Goal: Task Accomplishment & Management: Use online tool/utility

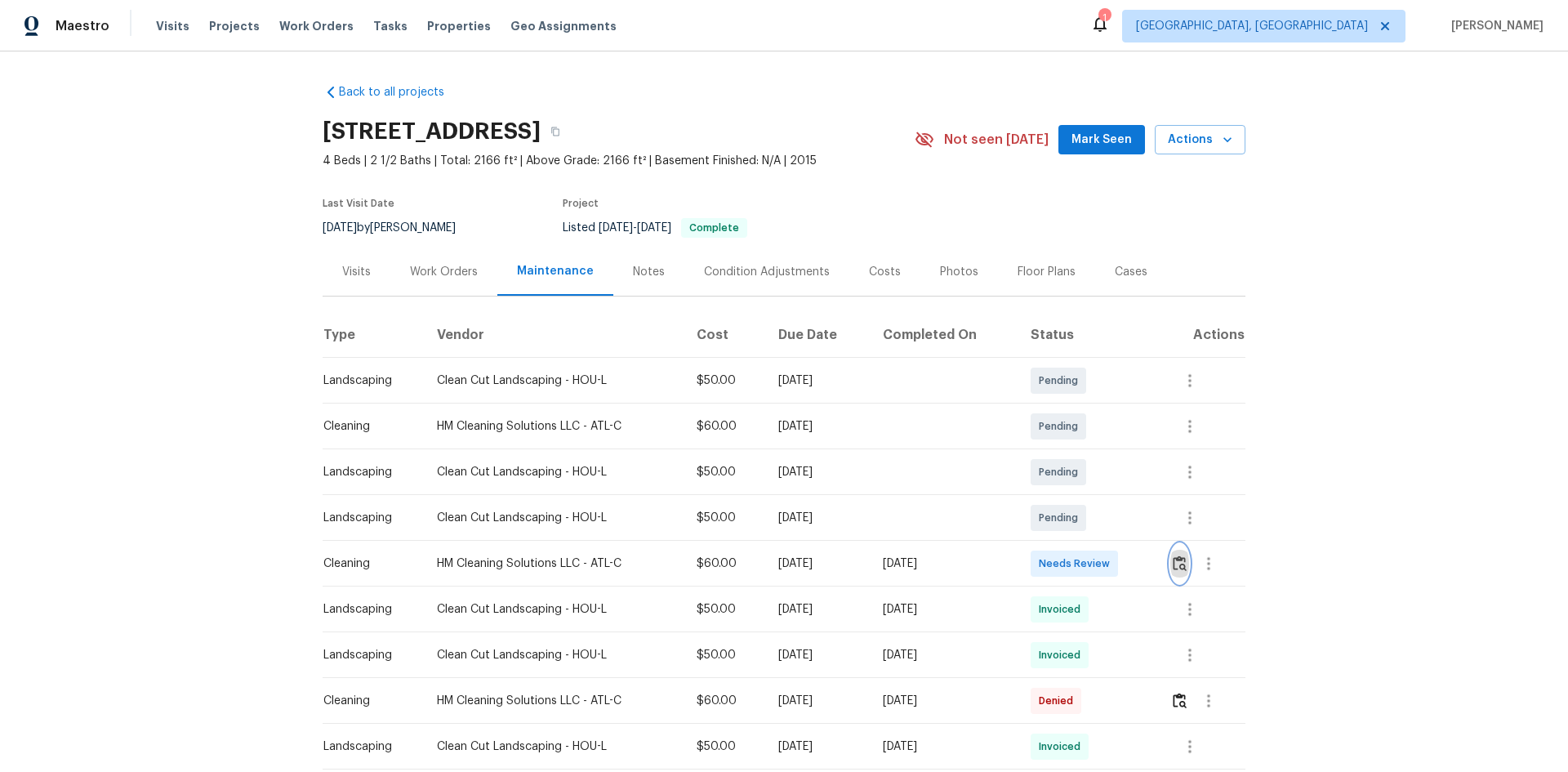
click at [1114, 516] on img "button" at bounding box center [1180, 564] width 14 height 16
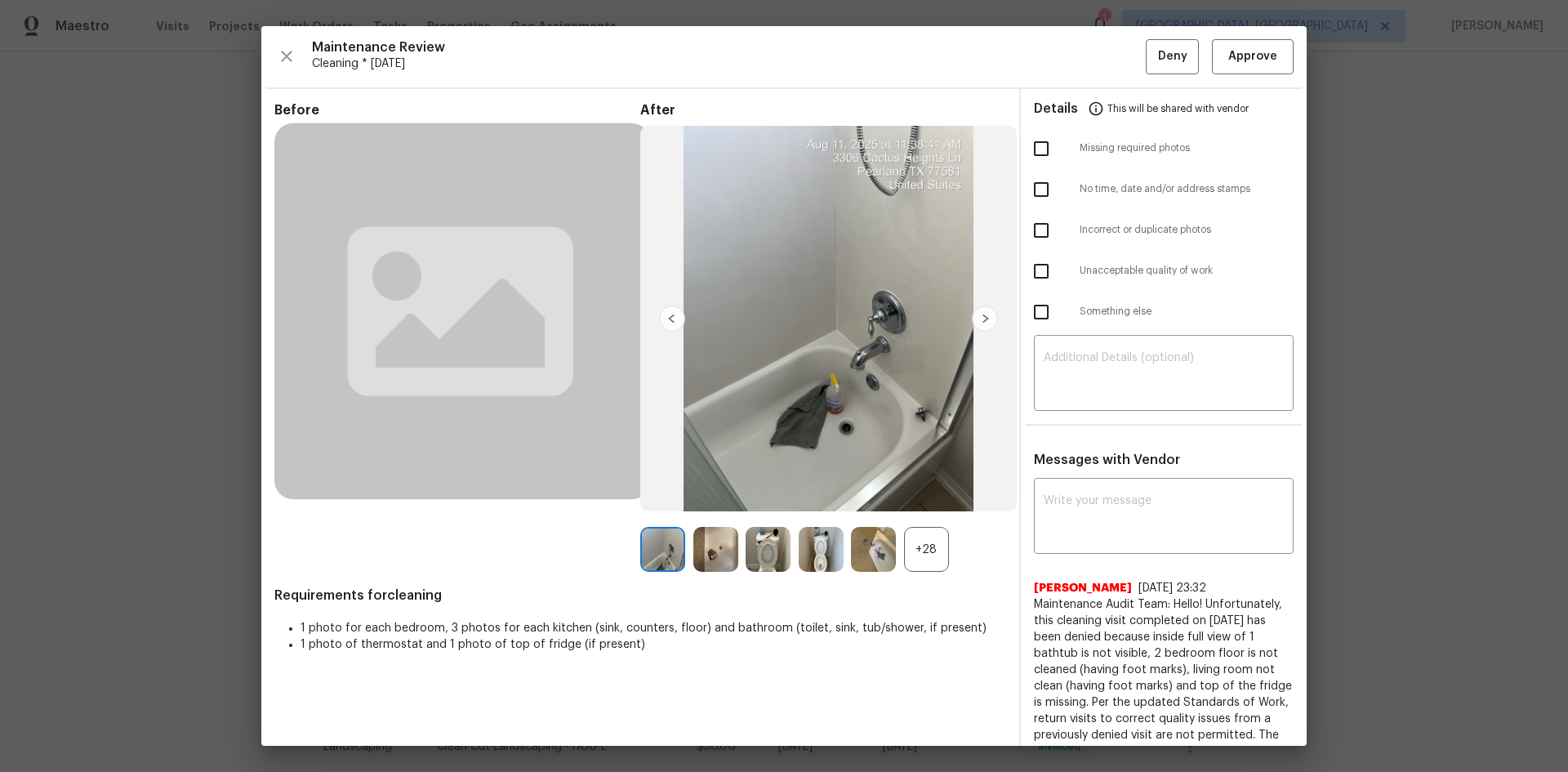
click at [1029, 279] on input "checkbox" at bounding box center [1041, 271] width 34 height 34
checkbox input "true"
click at [1037, 147] on input "checkbox" at bounding box center [1041, 149] width 34 height 34
checkbox input "true"
click at [1089, 374] on textarea at bounding box center [1163, 375] width 240 height 46
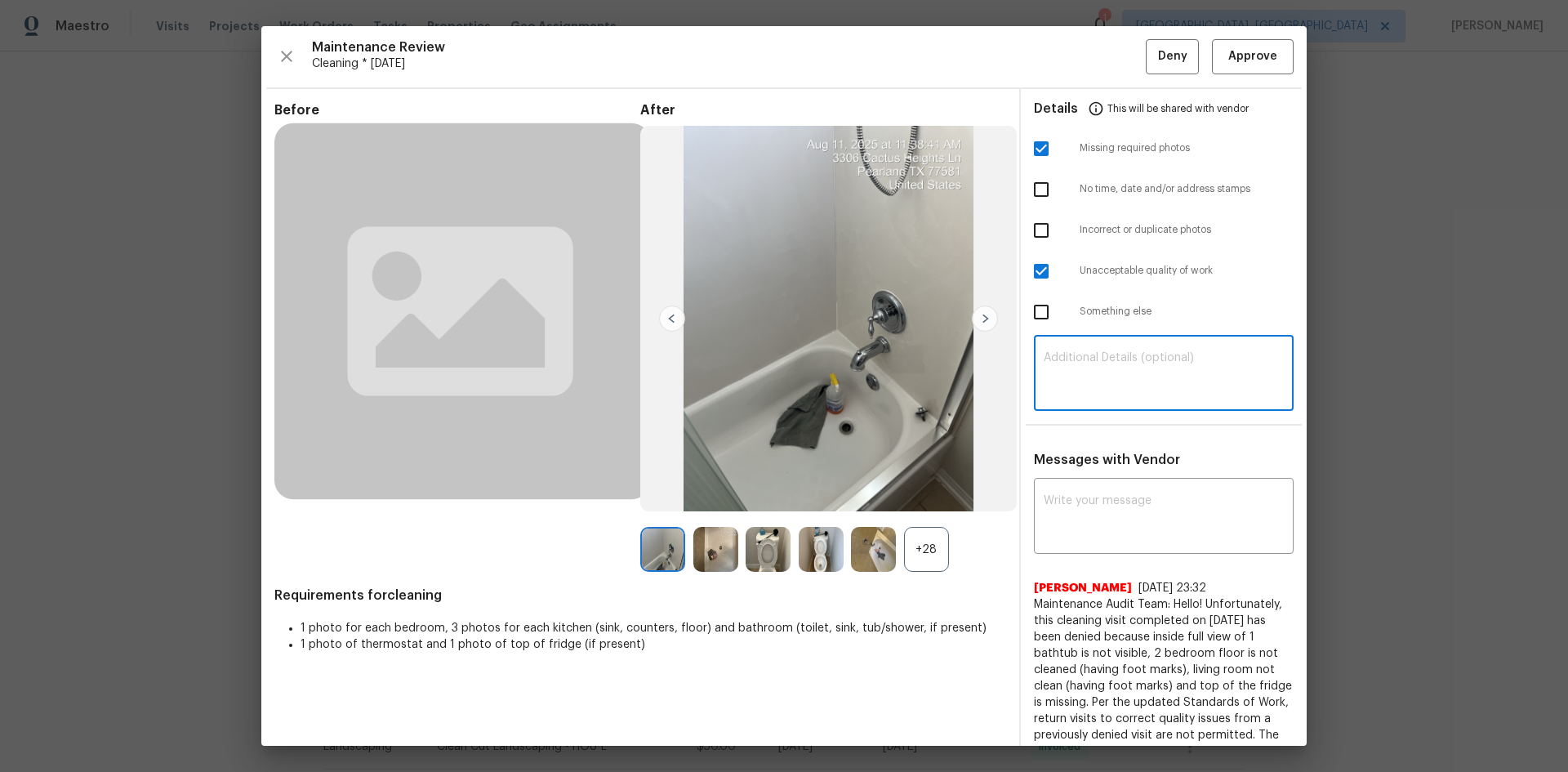
paste textarea "Maintenance Audit Team: Hello! Unfortunately, this cleaning visit completed on …"
click at [1114, 368] on textarea "Maintenance Audit Team: Hello! Unfortunately, this cleaning visit completed on …" at bounding box center [1163, 375] width 240 height 46
type textarea "Maintenance Audit Team: Hello! Unfortunately, this cleaning visit completed on …"
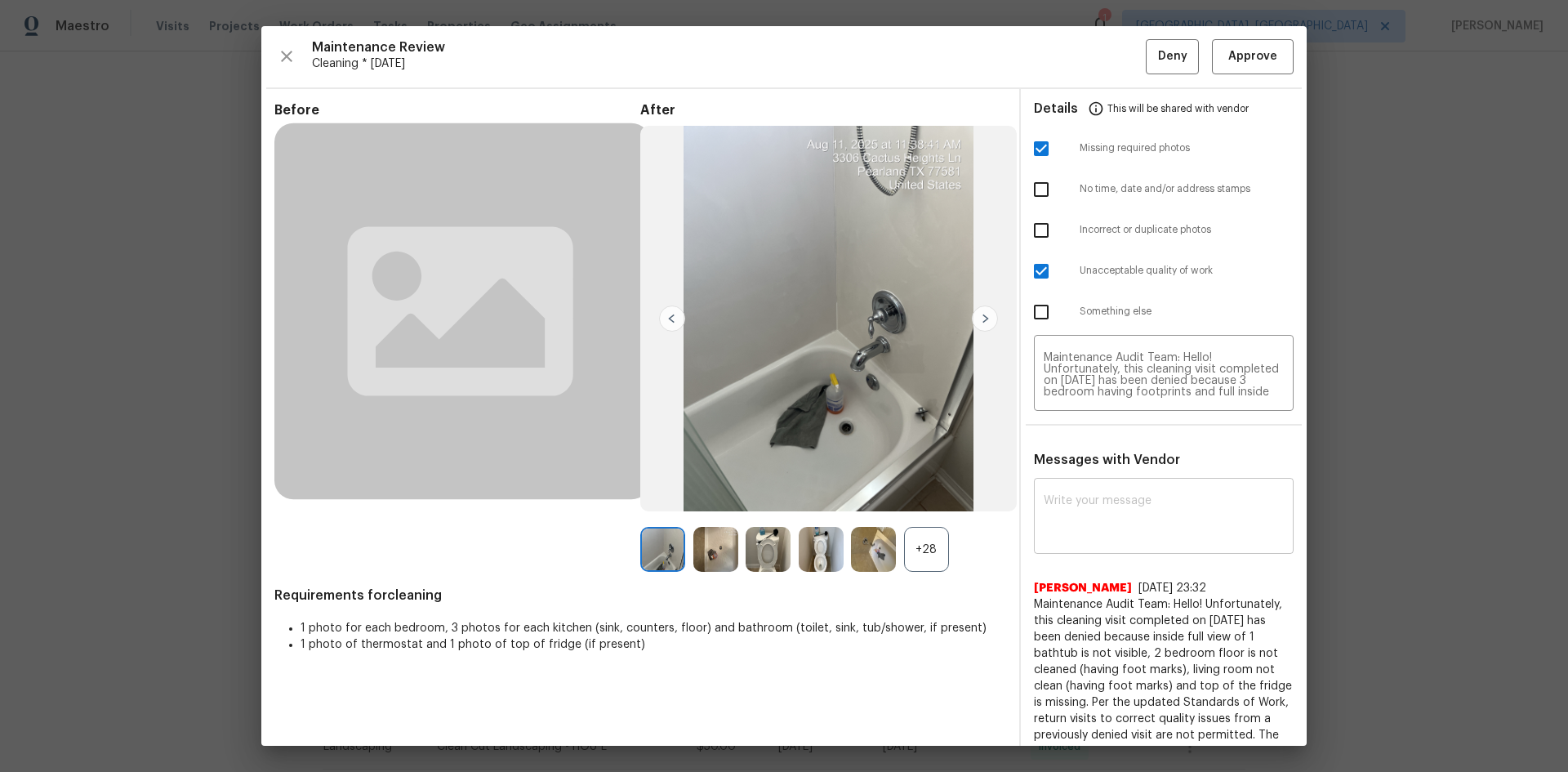
click at [1107, 493] on div "x ​" at bounding box center [1163, 518] width 259 height 72
paste textarea "Maintenance Audit Team: Hello! Unfortunately, this cleaning visit completed on …"
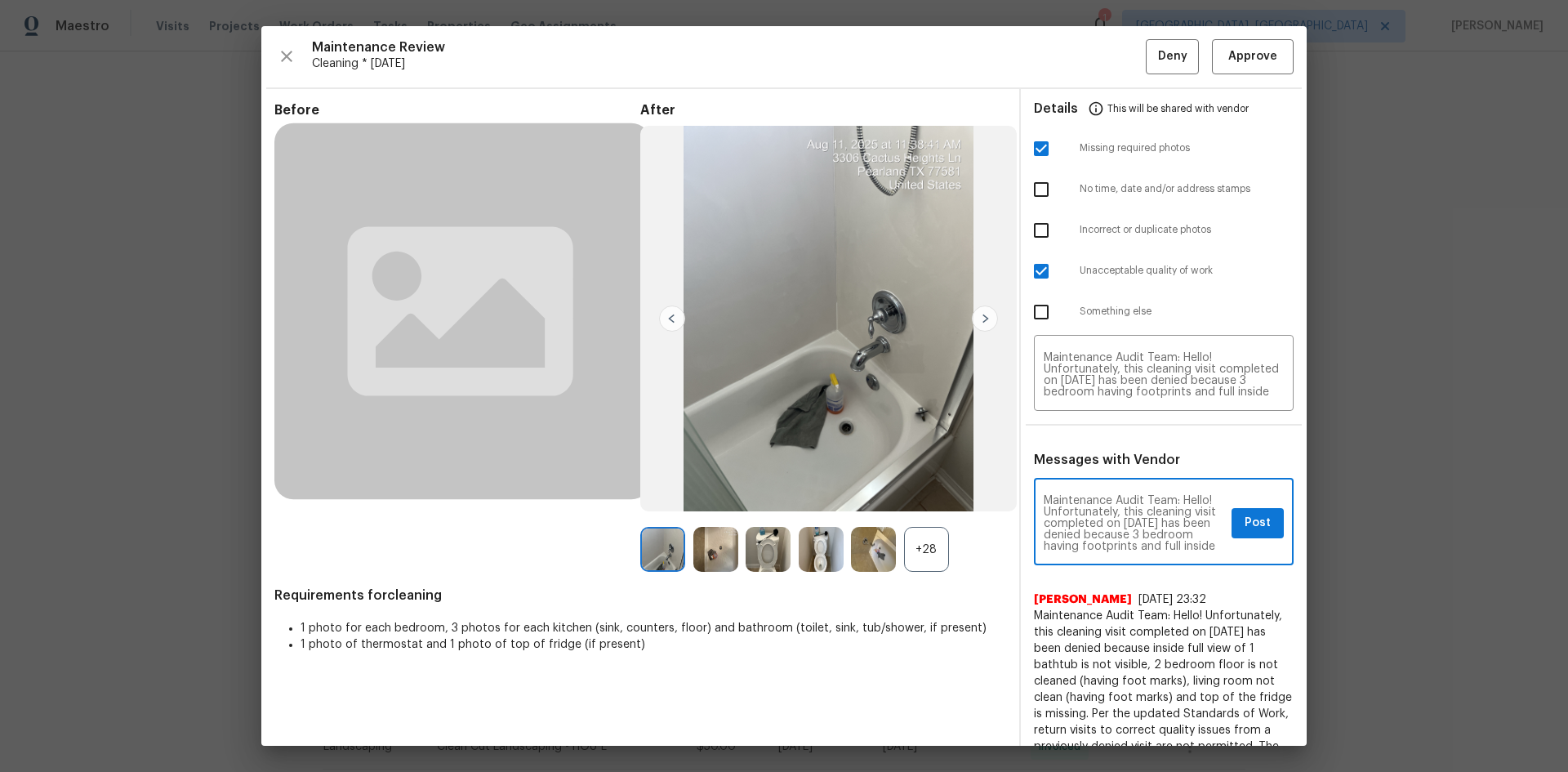
click at [1114, 516] on textarea "Maintenance Audit Team: Hello! Unfortunately, this cleaning visit completed on …" at bounding box center [1134, 523] width 181 height 57
type textarea "Maintenance Audit Team: Hello! Unfortunately, this cleaning visit completed on …"
click at [1114, 516] on span "Post" at bounding box center [1258, 522] width 26 height 20
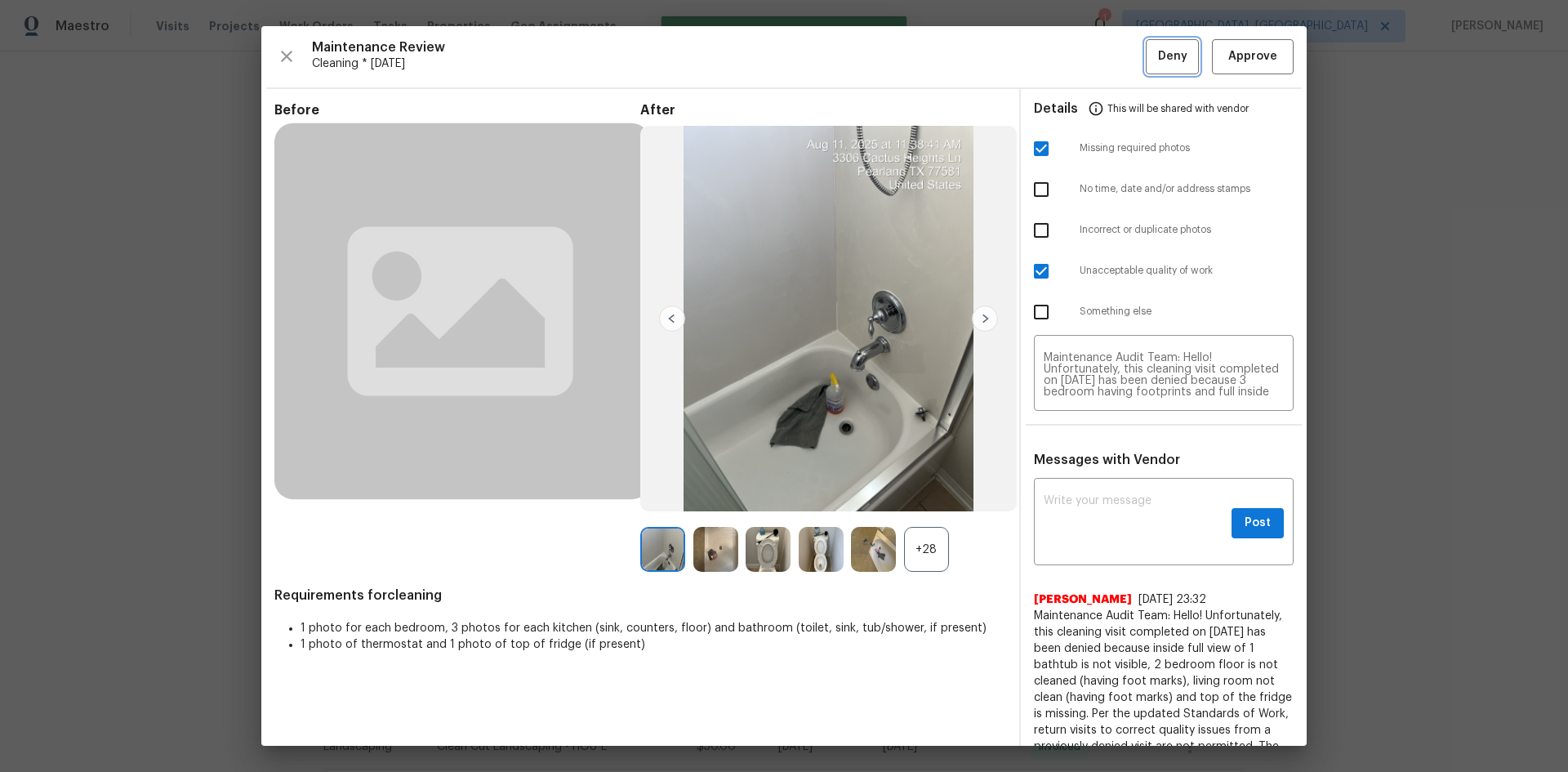
scroll to position [0, 0]
click at [1114, 60] on span "Deny" at bounding box center [1172, 56] width 29 height 20
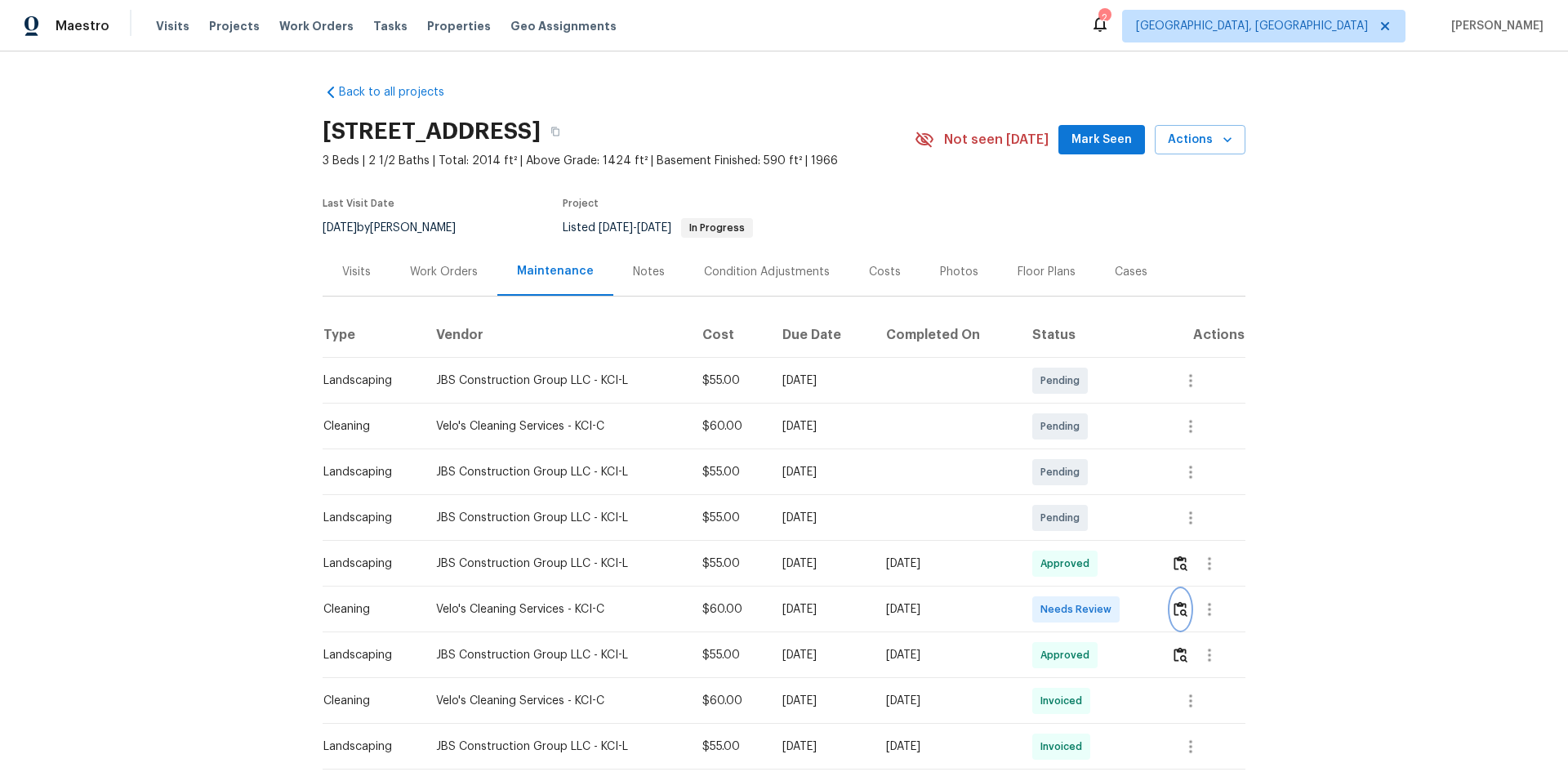
click at [1114, 516] on img "button" at bounding box center [1180, 609] width 14 height 16
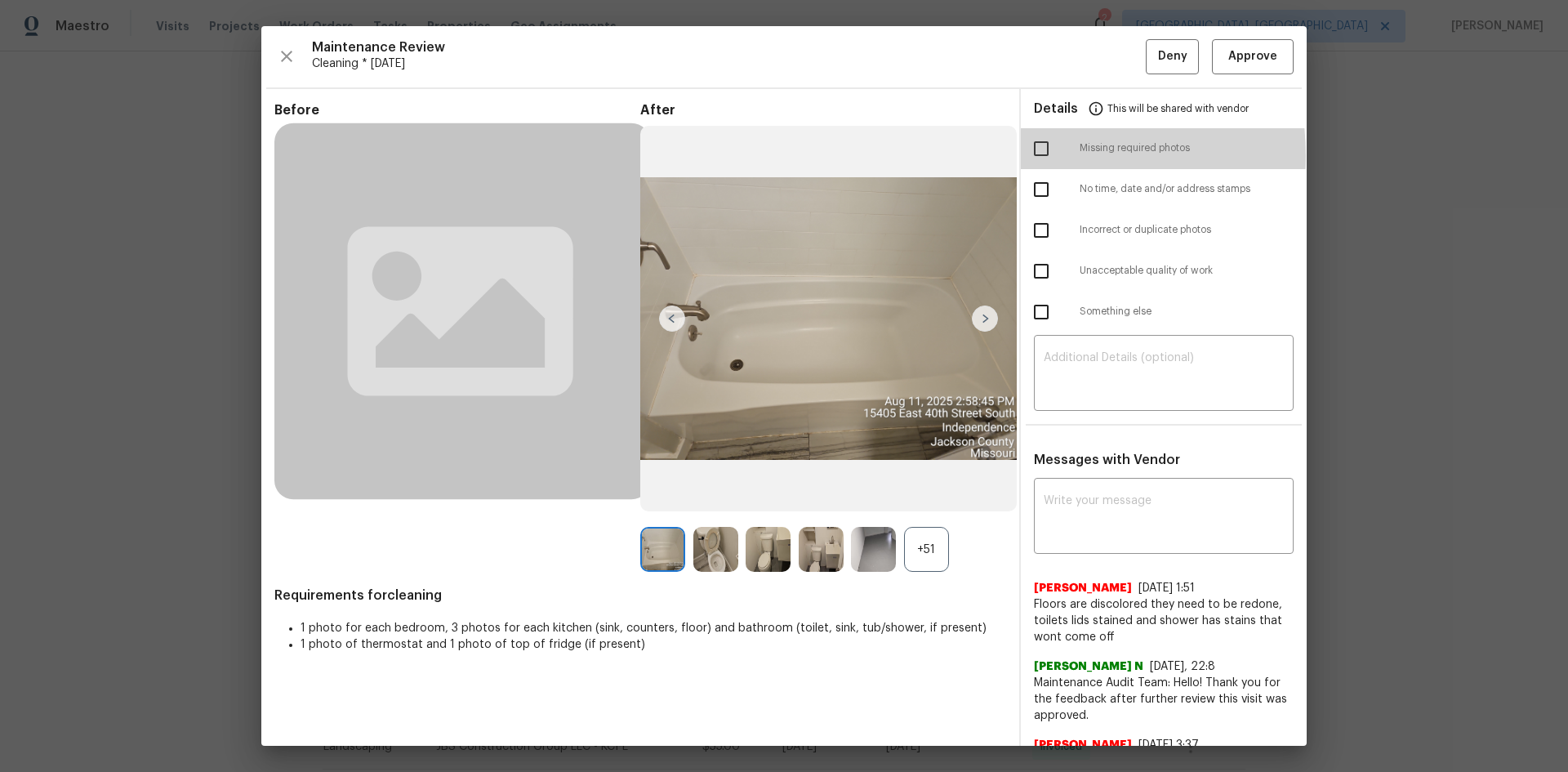
click at [1028, 156] on input "checkbox" at bounding box center [1041, 149] width 34 height 34
checkbox input "true"
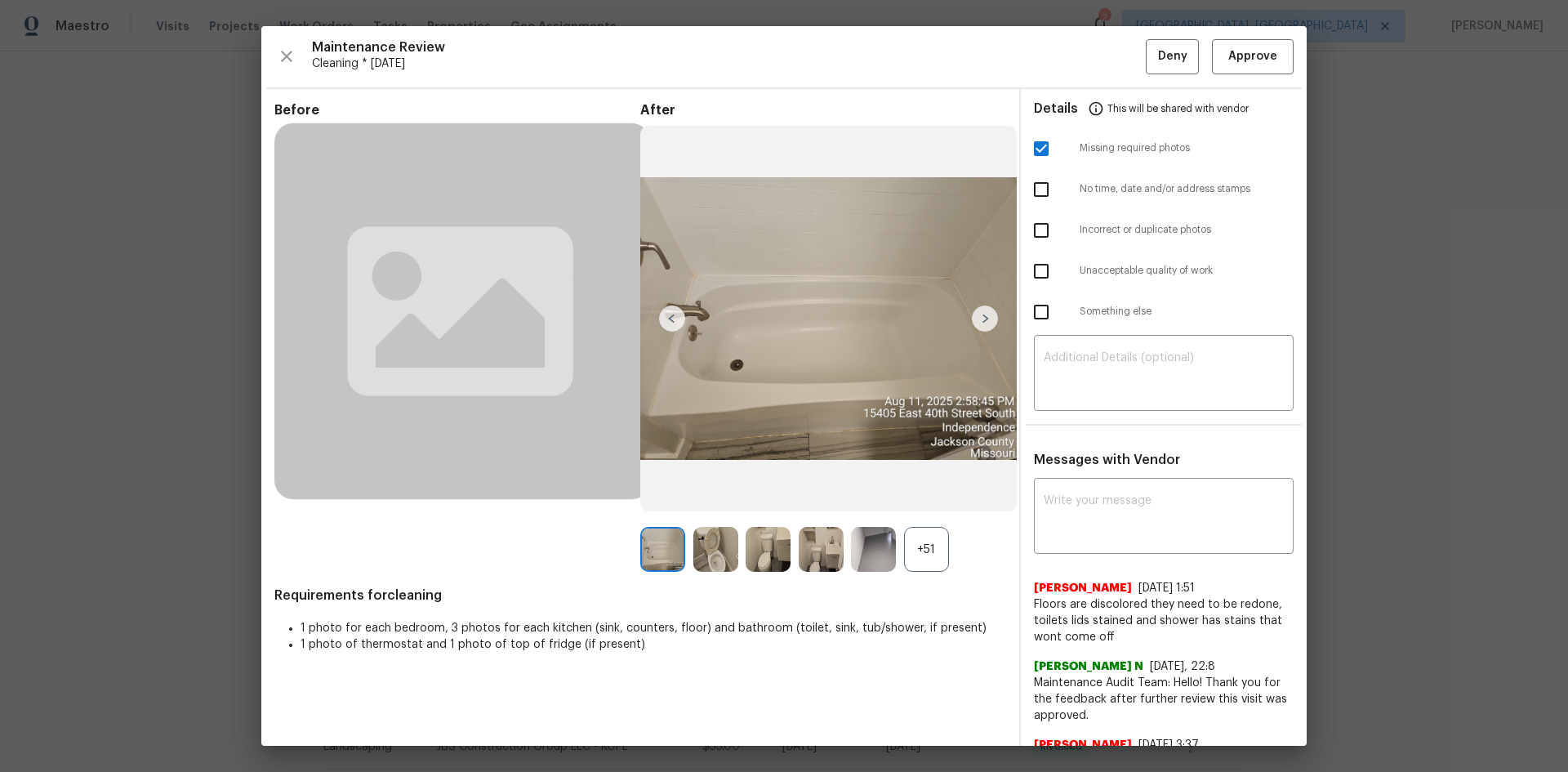
click at [1042, 270] on input "checkbox" at bounding box center [1041, 271] width 34 height 34
checkbox input "true"
click at [1114, 374] on textarea at bounding box center [1163, 375] width 240 height 46
paste textarea "Maintenance Audit Team: Hello! Unfortunately, this cleaning visit completed on …"
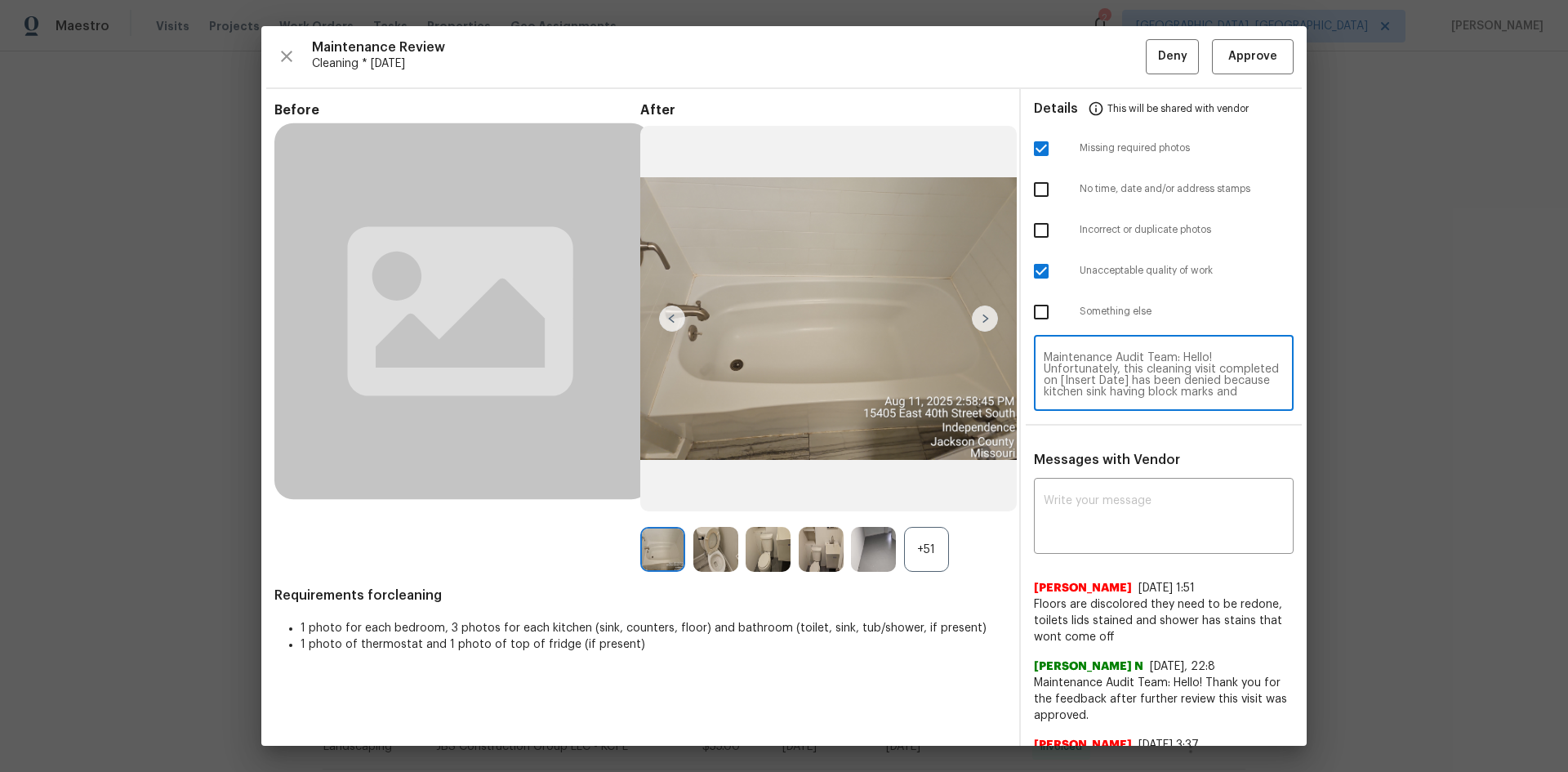
click at [1114, 386] on textarea "Maintenance Audit Team: Hello! Unfortunately, this cleaning visit completed on …" at bounding box center [1163, 375] width 240 height 46
click at [1114, 381] on textarea "Maintenance Audit Team: Hello! Unfortunately, this cleaning visit completed on …" at bounding box center [1163, 375] width 240 height 46
type textarea "Maintenance Audit Team: Hello! Unfortunately, this cleaning visit completed on …"
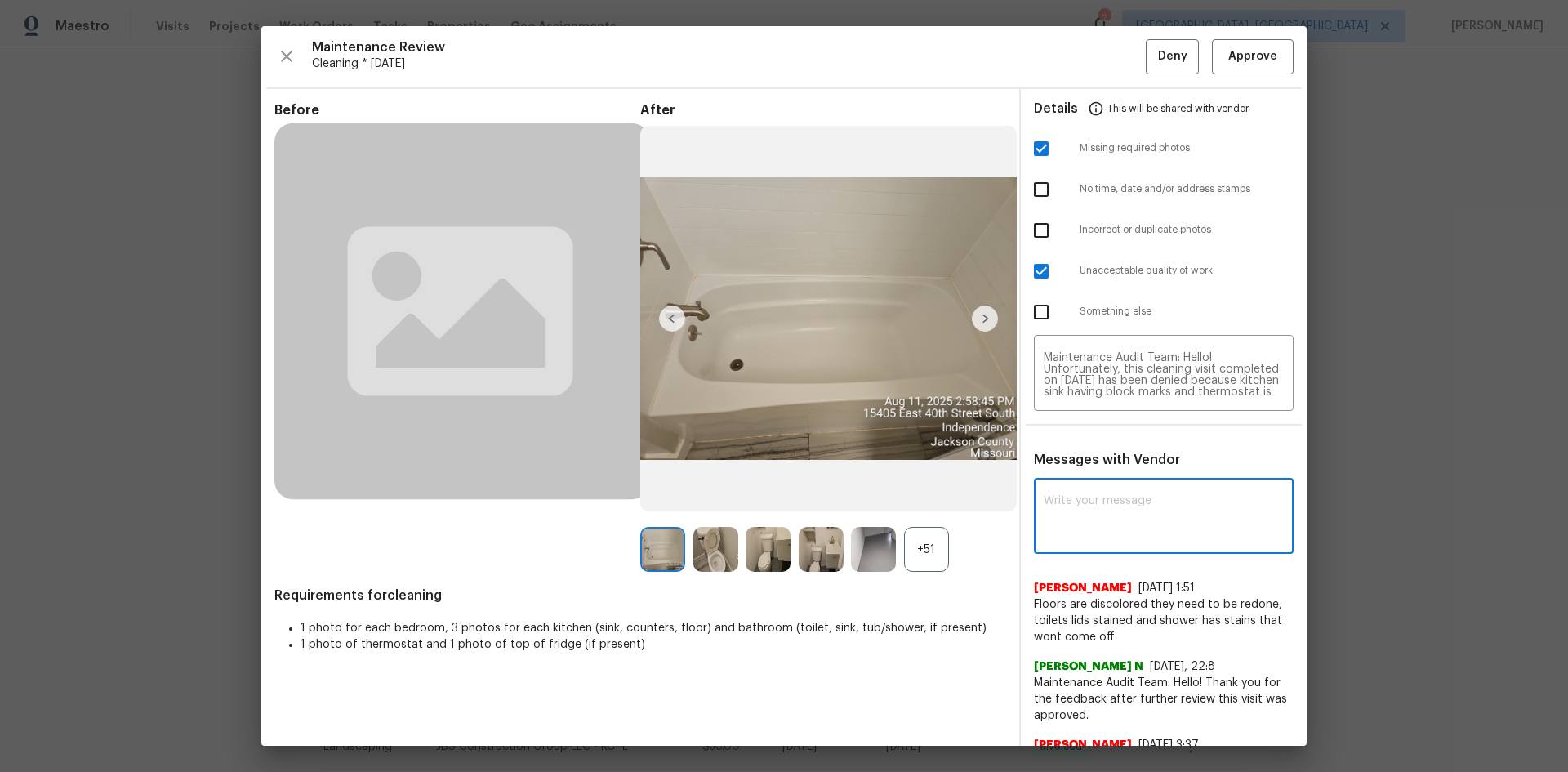
click at [1078, 516] on textarea at bounding box center [1163, 518] width 240 height 46
paste textarea "Maintenance Audit Team: Hello! Unfortunately, this cleaning visit completed on …"
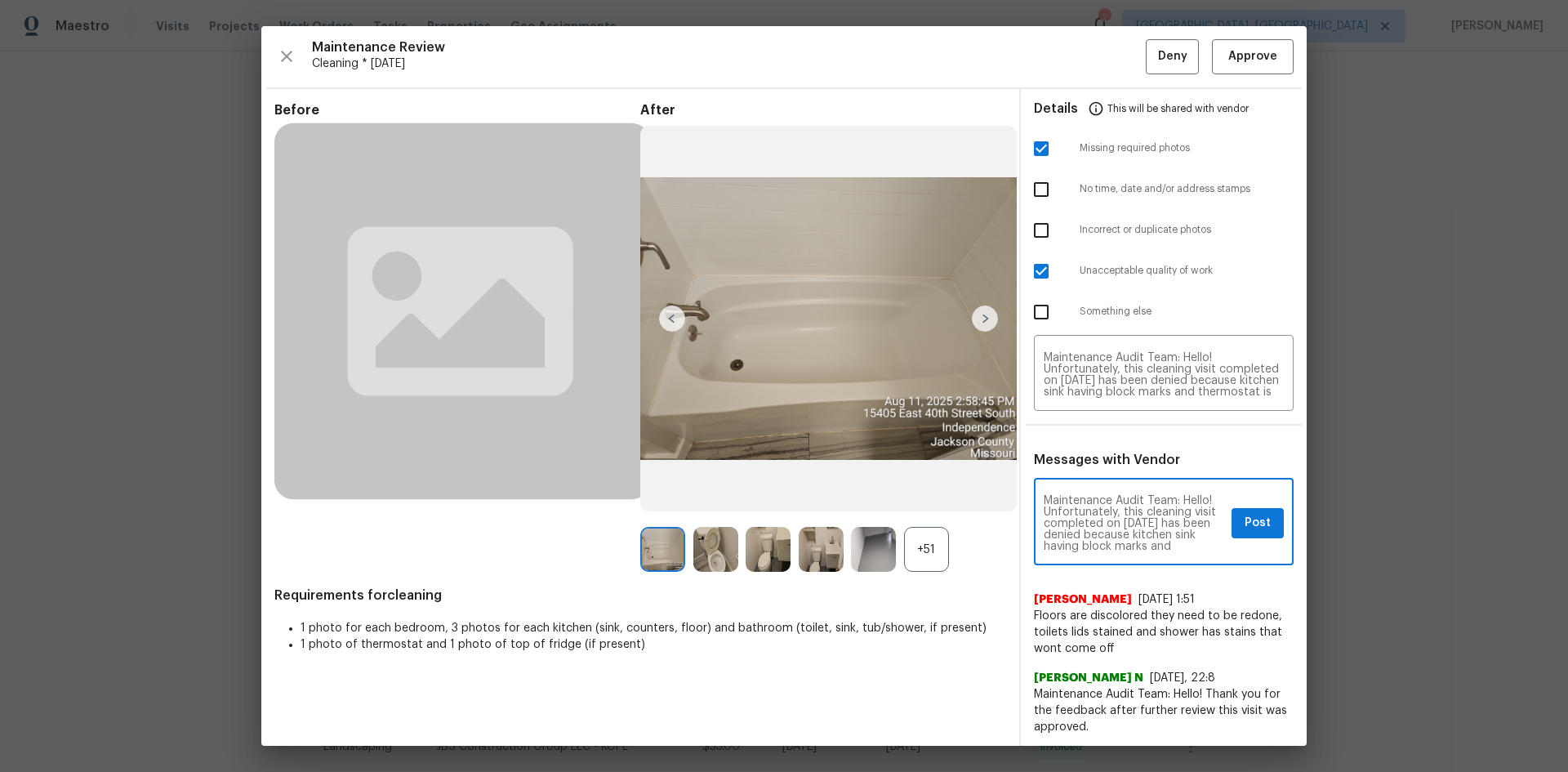
type textarea "Maintenance Audit Team: Hello! Unfortunately, this cleaning visit completed on …"
click at [1114, 516] on span "Post" at bounding box center [1258, 522] width 26 height 20
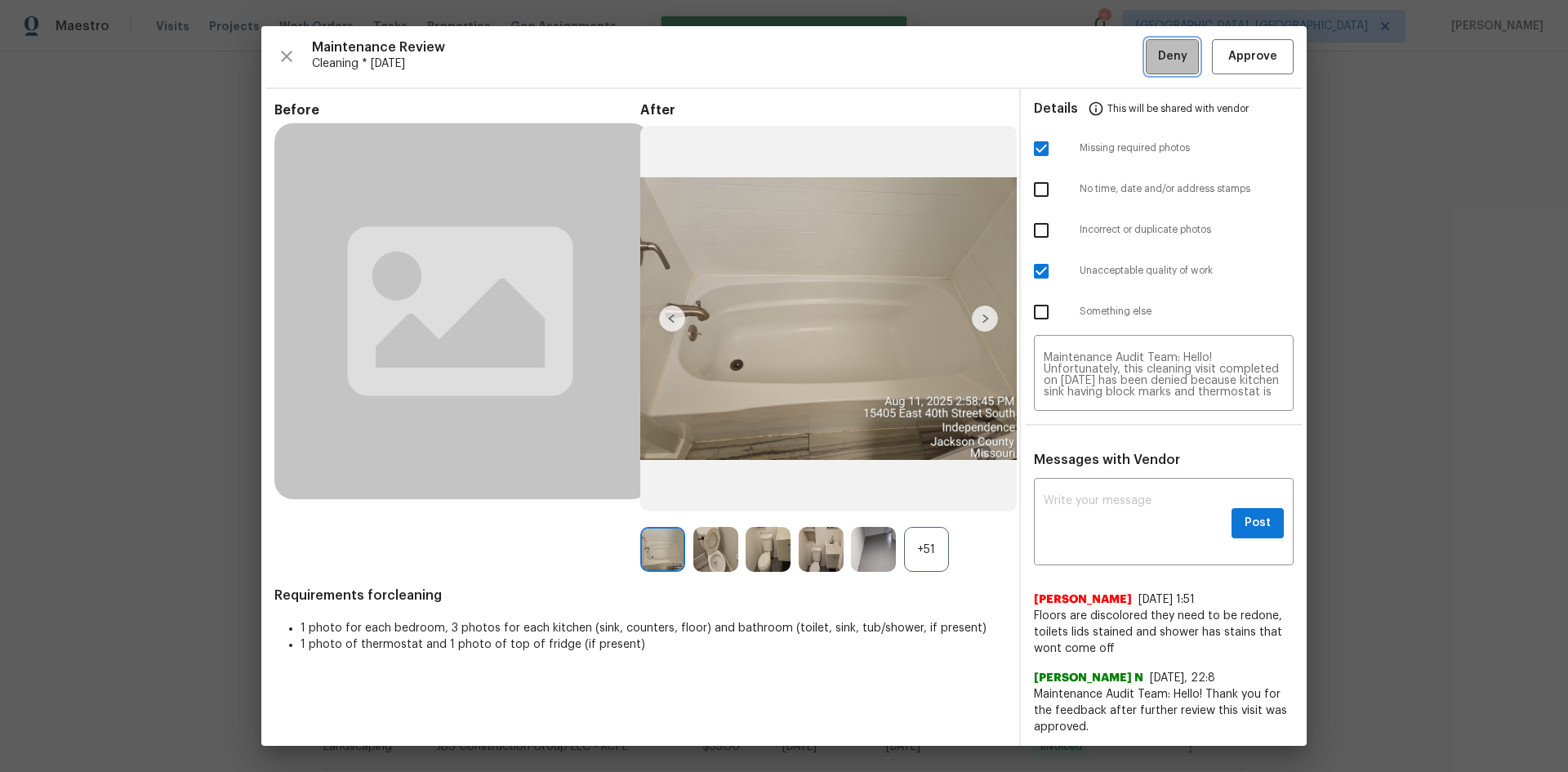
click at [1114, 50] on button "Deny" at bounding box center [1172, 57] width 53 height 35
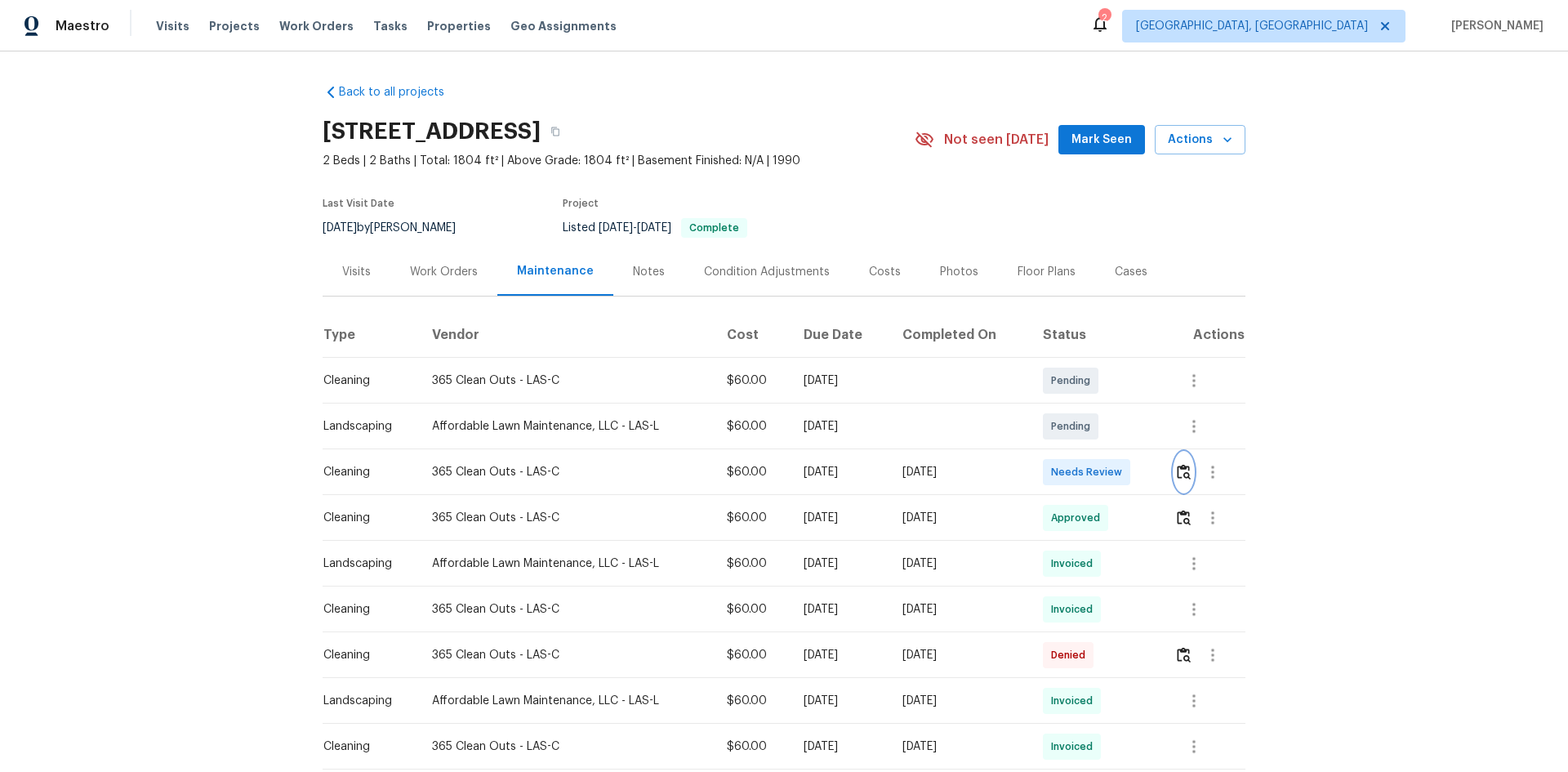
click at [1114, 484] on button "button" at bounding box center [1183, 472] width 18 height 40
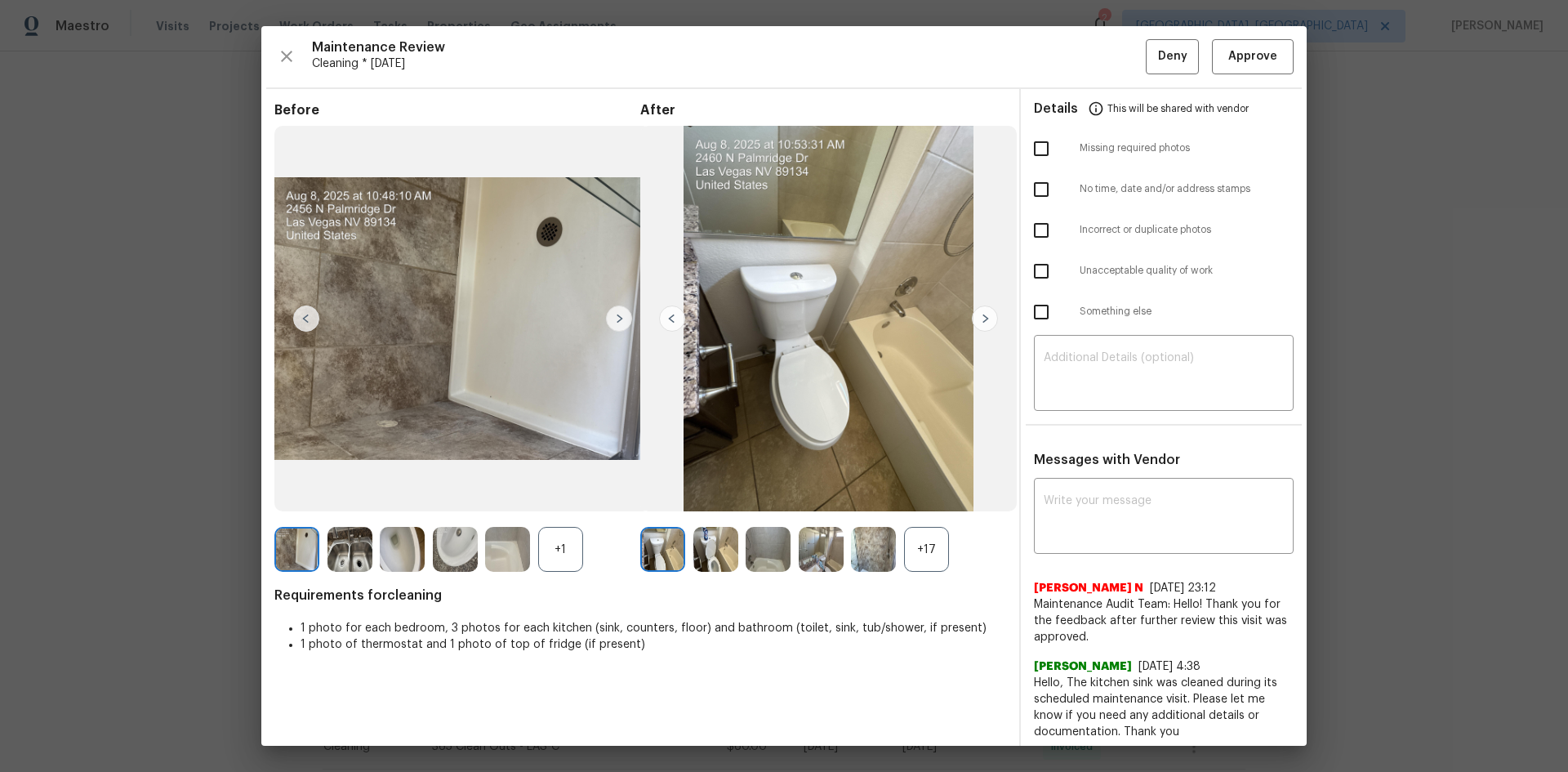
click at [1042, 156] on input "checkbox" at bounding box center [1041, 149] width 34 height 34
checkbox input "true"
click at [1114, 379] on textarea at bounding box center [1163, 375] width 240 height 46
paste textarea "Maintenance Audit Team: Hello! Unfortunately, this cleaning visit completed on …"
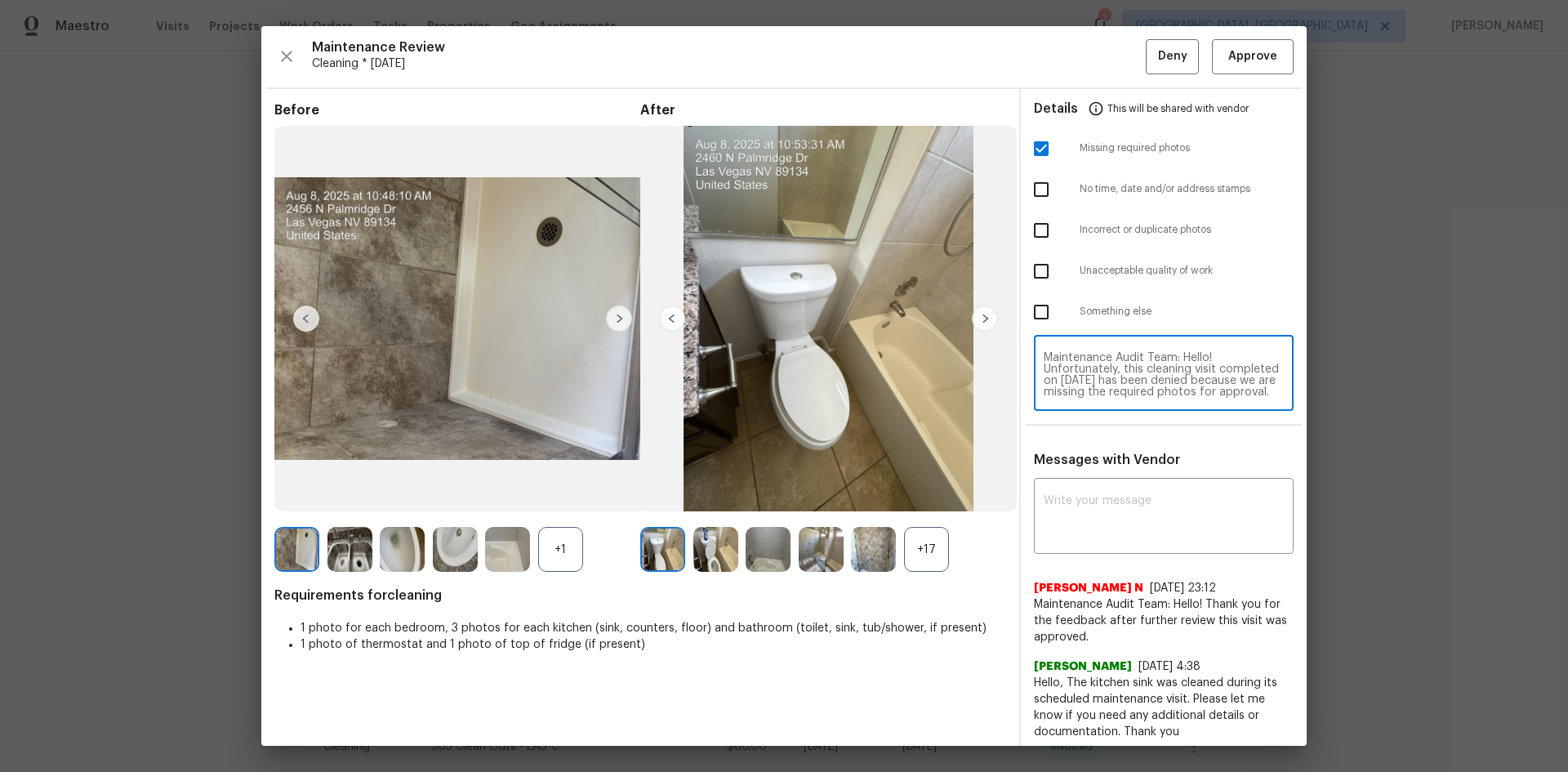
type textarea "Maintenance Audit Team: Hello! Unfortunately, this cleaning visit completed on …"
click at [1114, 374] on textarea "Maintenance Audit Team: Hello! Unfortunately, this cleaning visit completed on …" at bounding box center [1163, 375] width 240 height 46
click at [1114, 516] on textarea at bounding box center [1163, 518] width 240 height 46
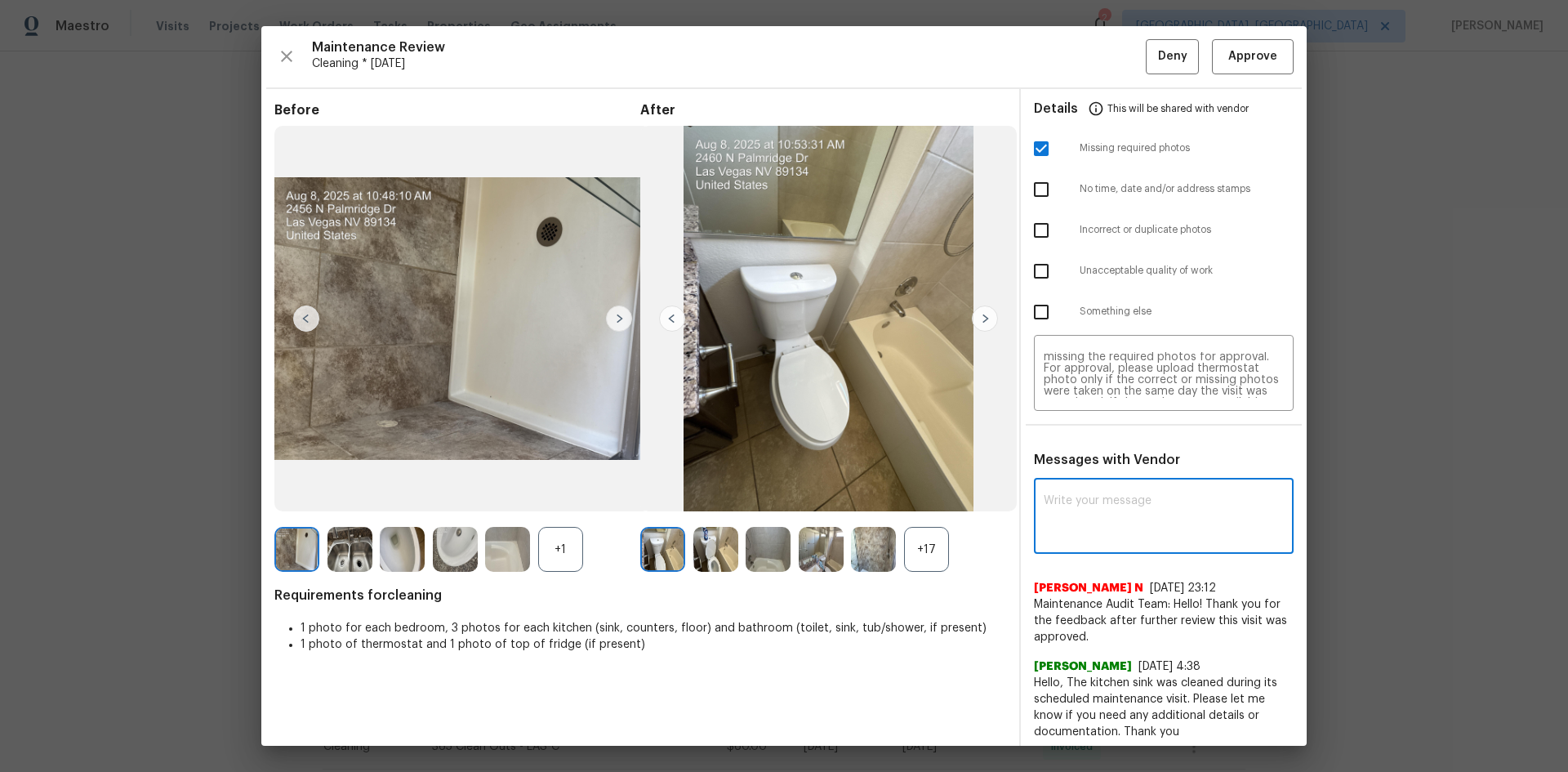
paste textarea "Maintenance Audit Team: Hello! Unfortunately, this cleaning visit completed on …"
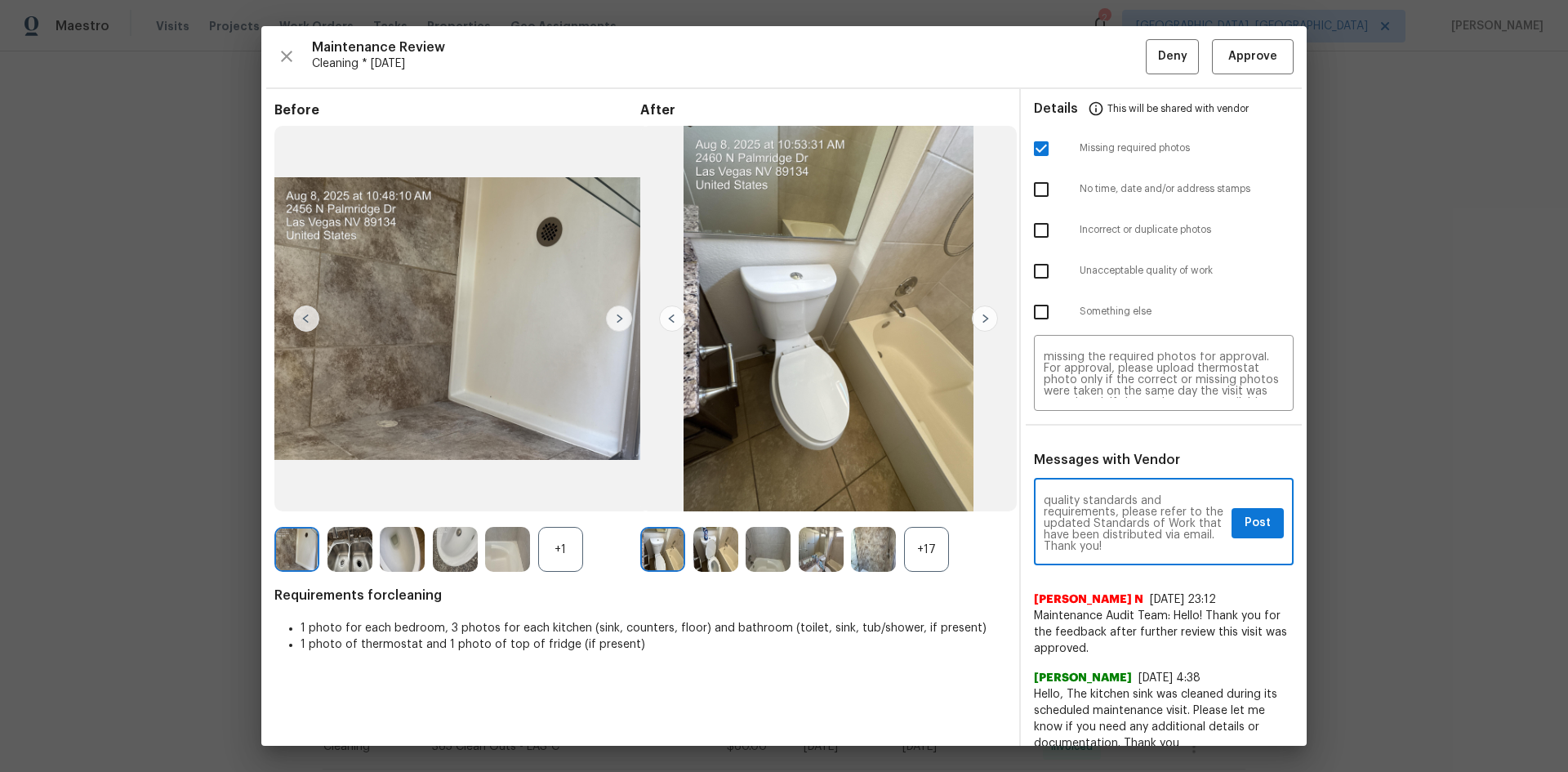
type textarea "Maintenance Audit Team: Hello! Unfortunately, this cleaning visit completed on …"
click at [1114, 516] on span "Post" at bounding box center [1258, 522] width 26 height 20
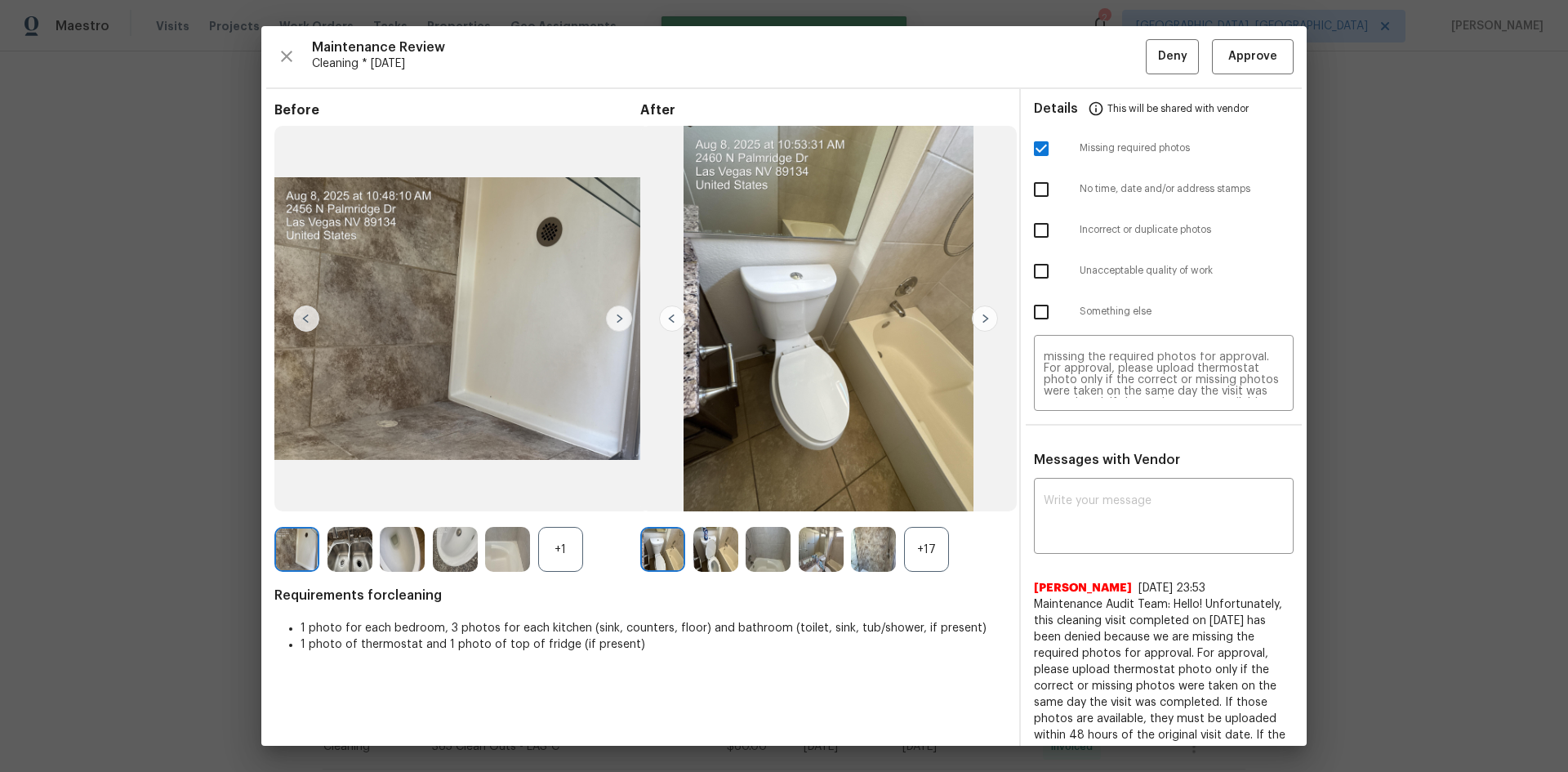
scroll to position [0, 0]
click at [1114, 61] on span "Deny" at bounding box center [1172, 56] width 29 height 20
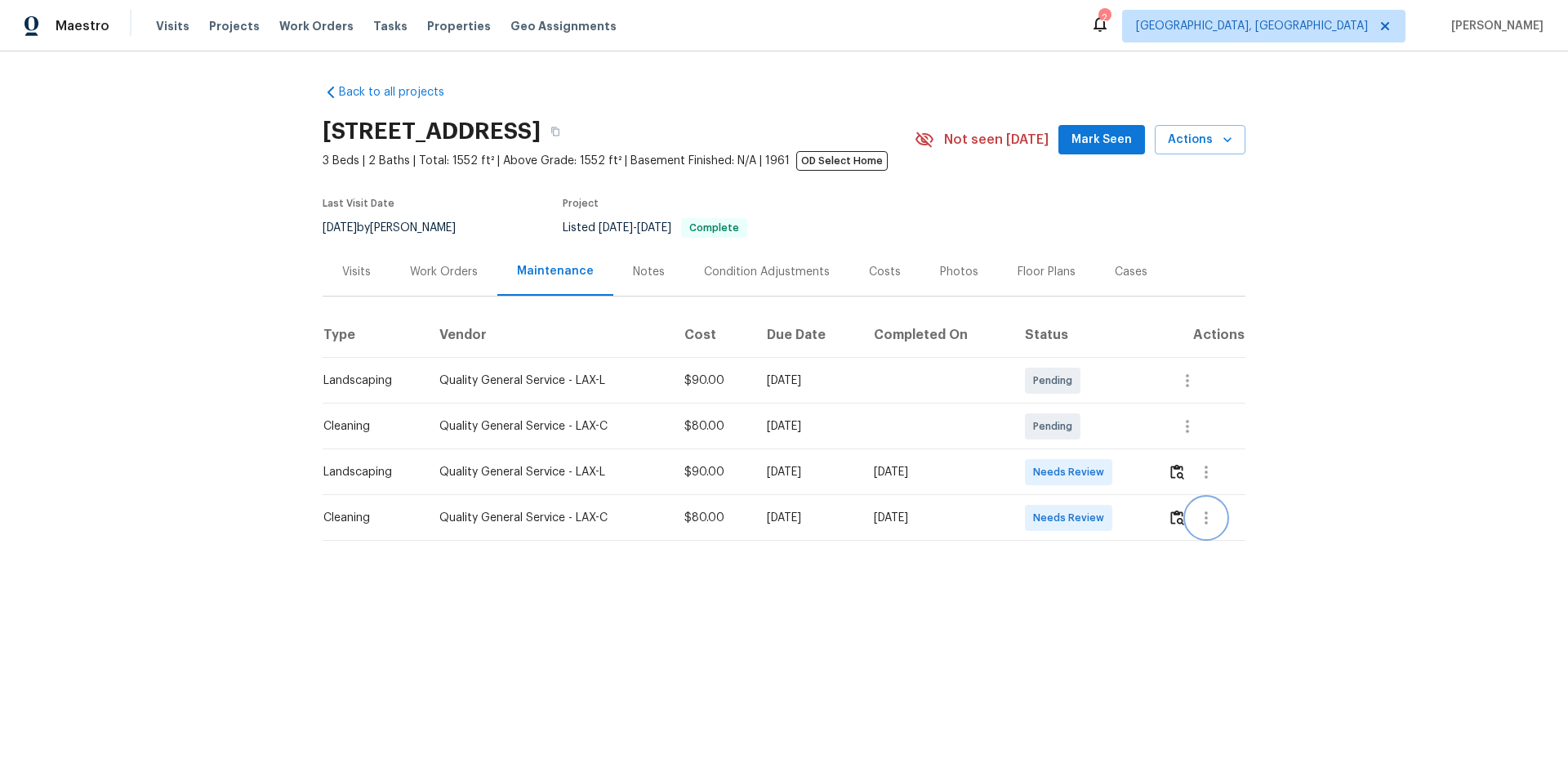
click at [1114, 516] on icon "button" at bounding box center [1206, 518] width 19 height 19
click at [1114, 516] on div at bounding box center [784, 386] width 1568 height 772
click at [1114, 516] on img "button" at bounding box center [1177, 518] width 14 height 16
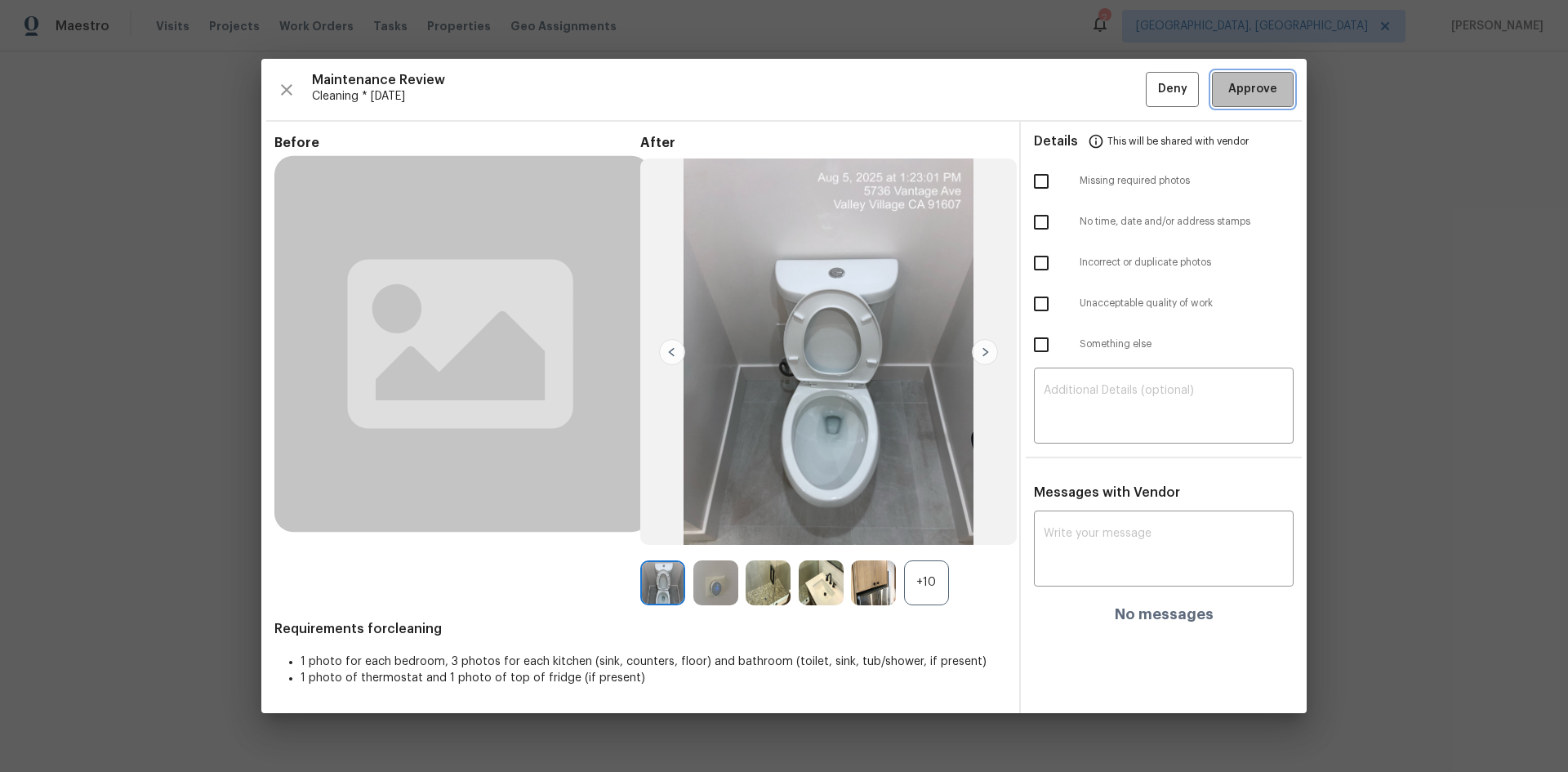
click at [1114, 99] on button "Approve" at bounding box center [1252, 90] width 82 height 35
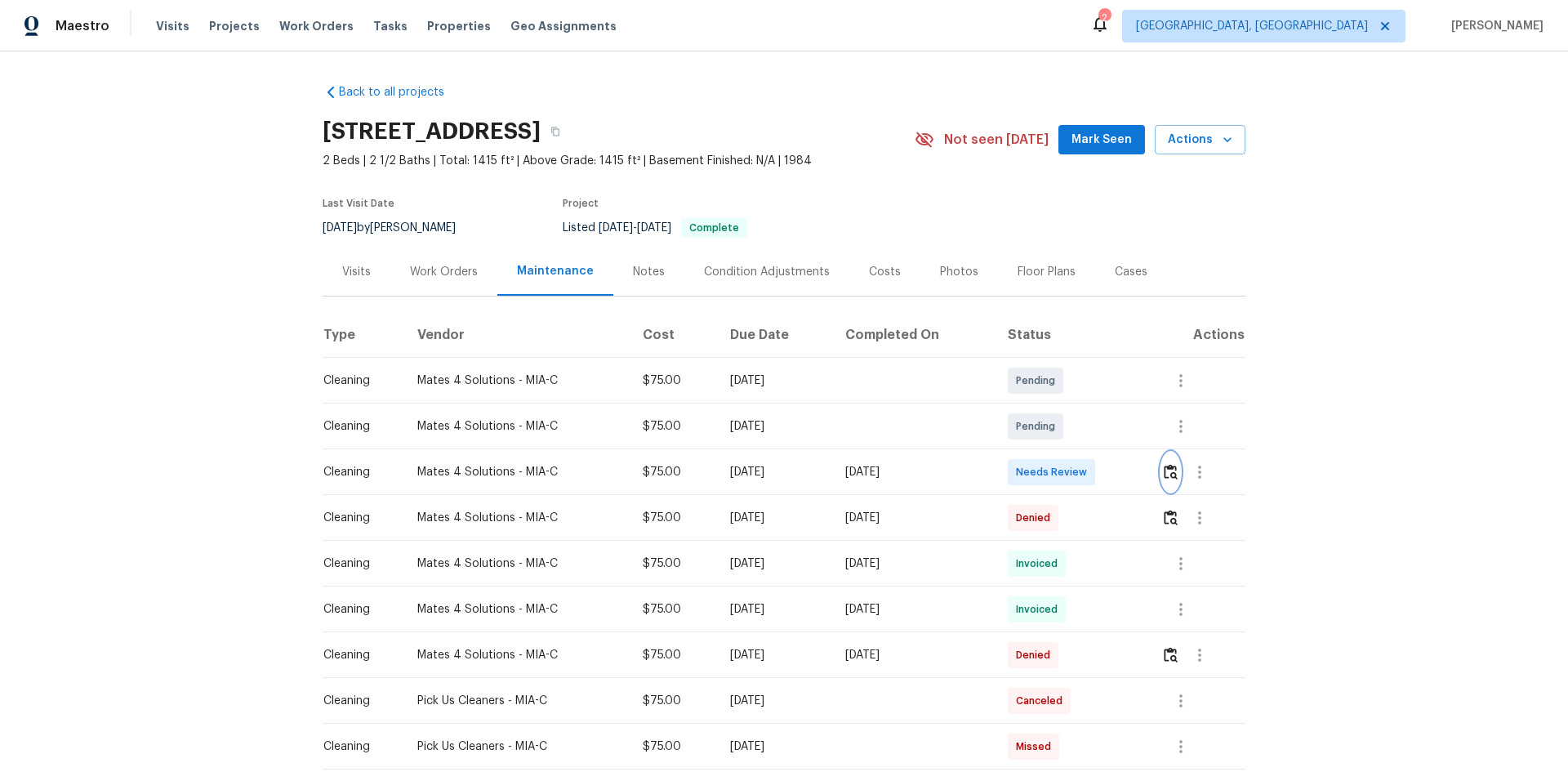
click at [1114, 467] on img "button" at bounding box center [1171, 472] width 14 height 16
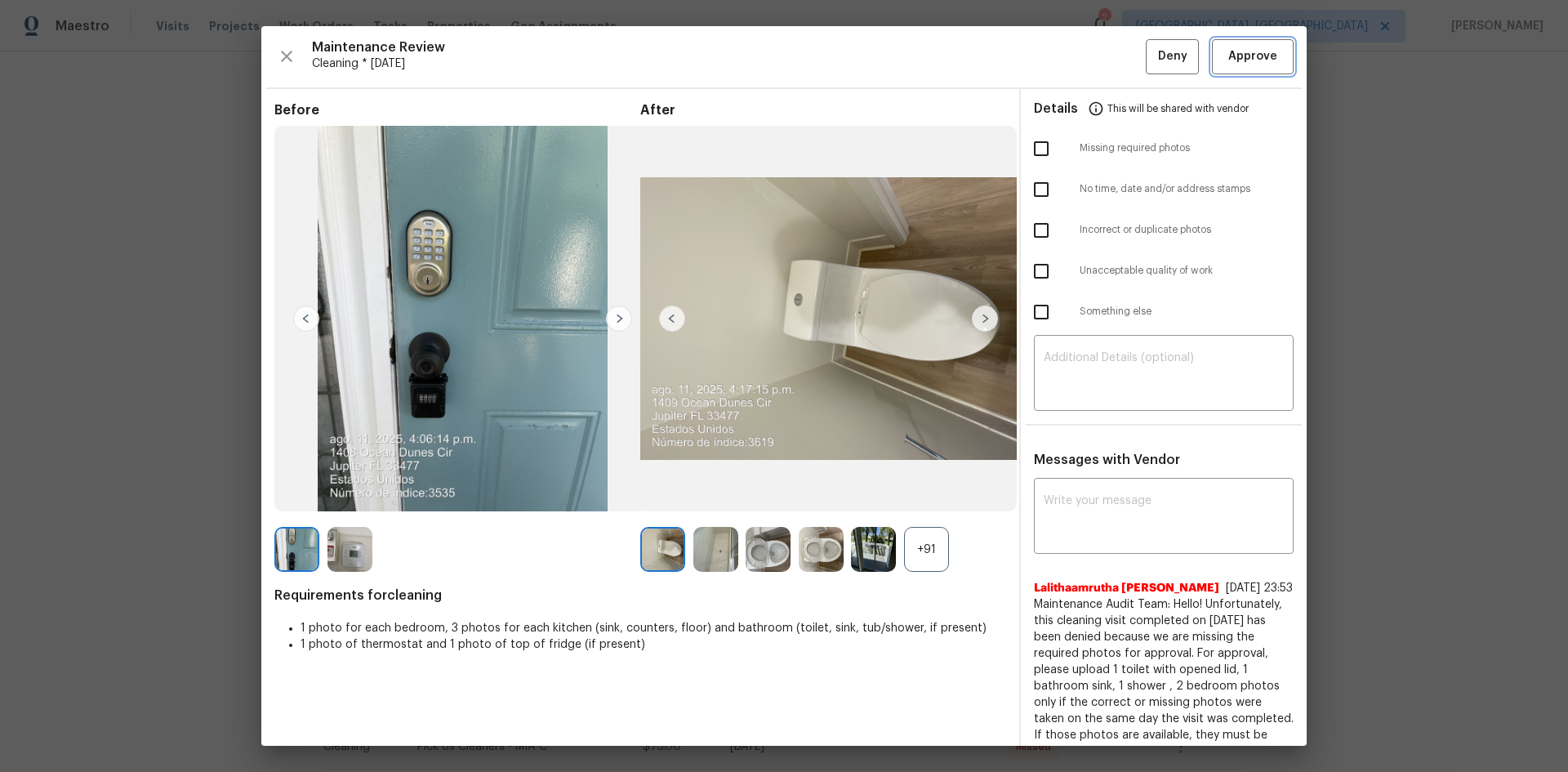
click at [1114, 49] on span "Approve" at bounding box center [1252, 56] width 49 height 20
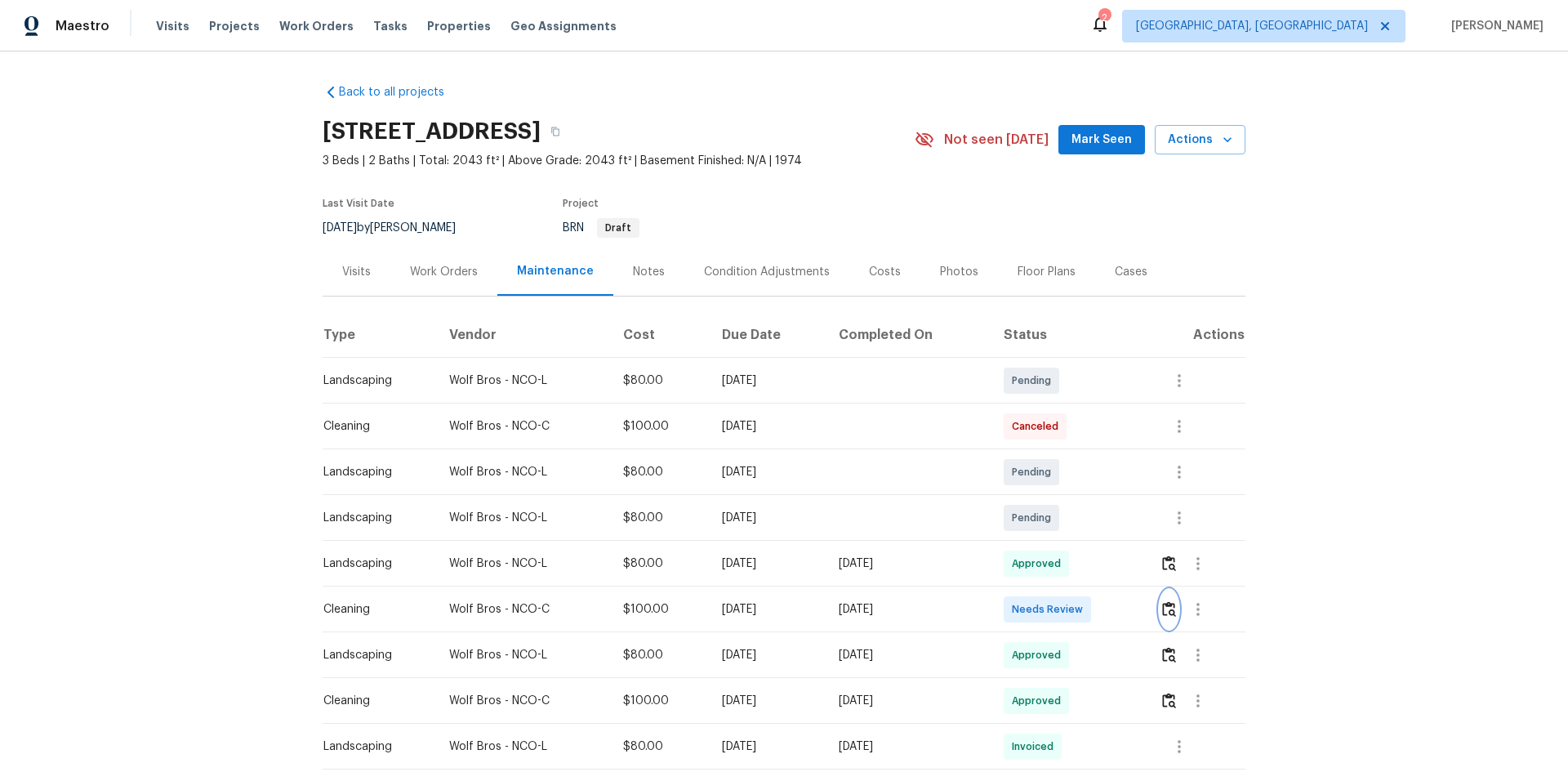
click at [844, 493] on img "button" at bounding box center [1169, 609] width 14 height 16
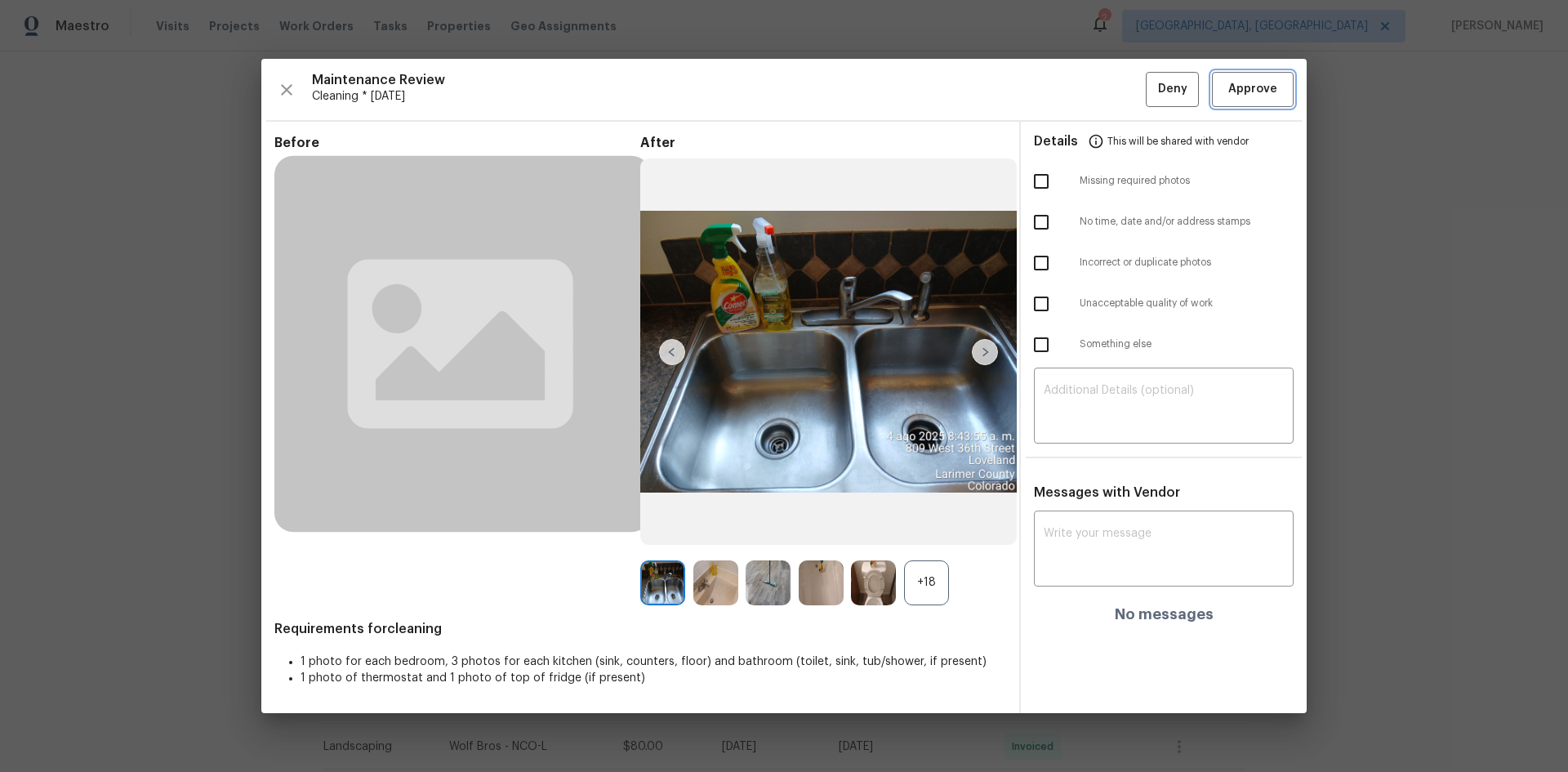
click at [844, 94] on span "Approve" at bounding box center [1252, 89] width 49 height 20
